Goal: Information Seeking & Learning: Compare options

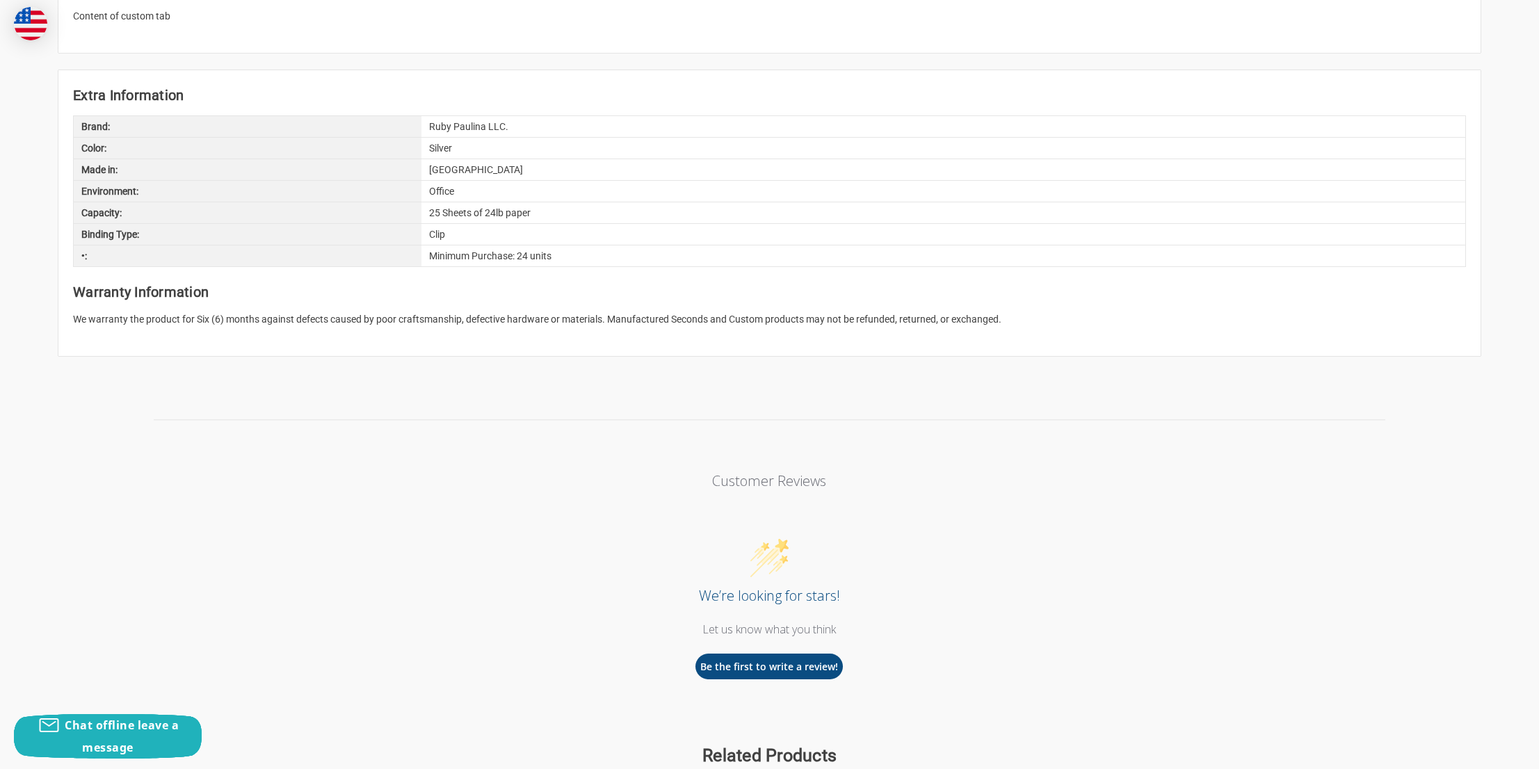
scroll to position [1538, 0]
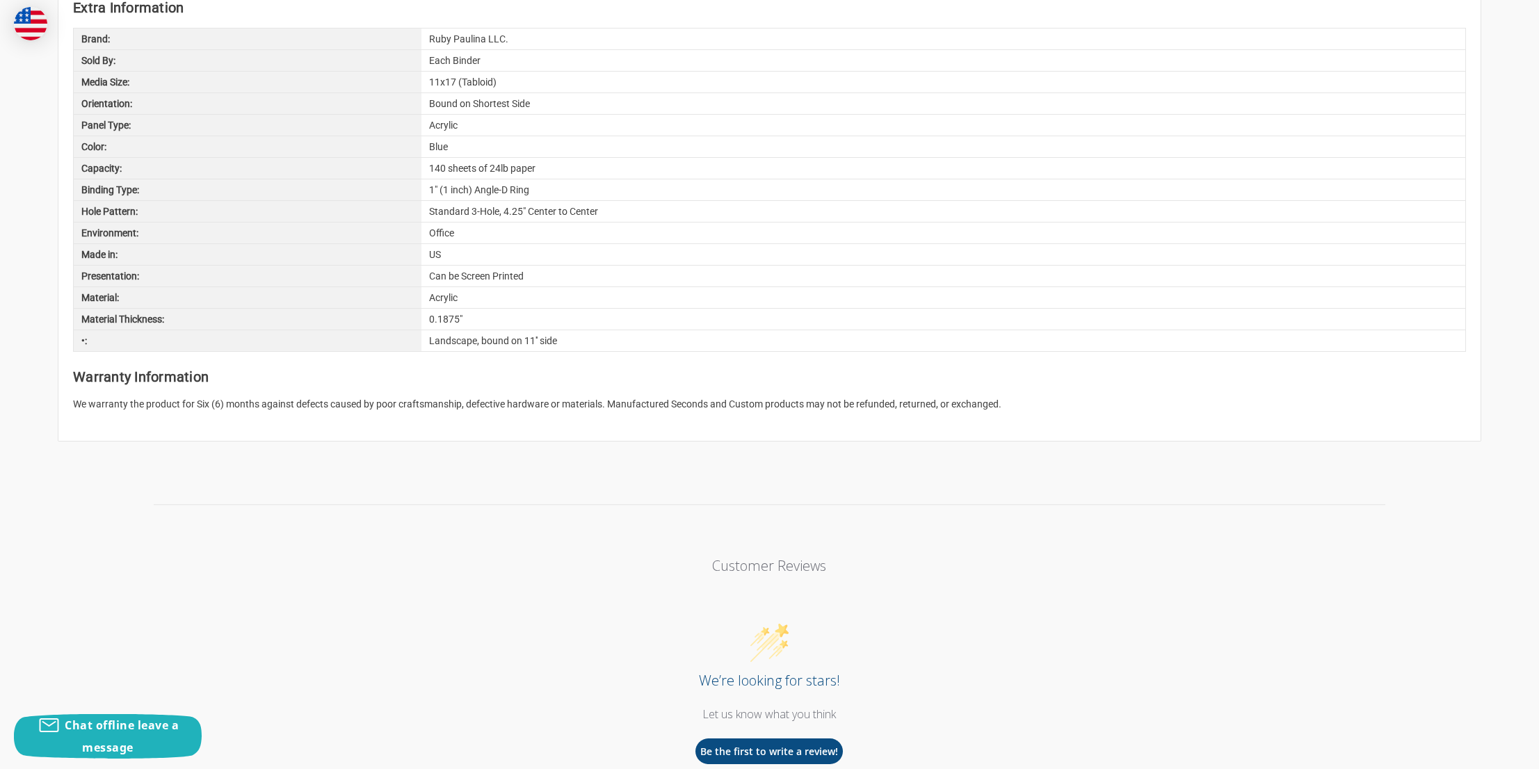
scroll to position [1538, 0]
